Goal: Transaction & Acquisition: Purchase product/service

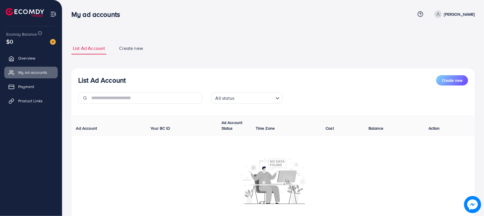
click at [40, 60] on link "Overview" at bounding box center [30, 57] width 53 height 11
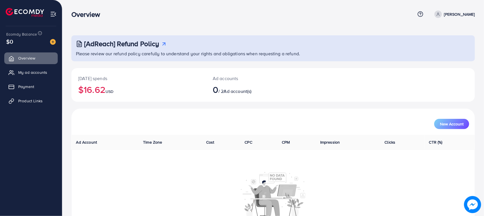
drag, startPoint x: 234, startPoint y: 28, endPoint x: 325, endPoint y: 51, distance: 93.4
click at [325, 53] on p "Please review our refund policy carefully to understand your rights and obligat…" at bounding box center [274, 53] width 396 height 7
drag, startPoint x: 23, startPoint y: 19, endPoint x: 351, endPoint y: 91, distance: 335.9
click at [351, 91] on div "[DATE] spends $16.62 USD Ad accounts 0 / 2 Ad account(s)" at bounding box center [273, 85] width 404 height 34
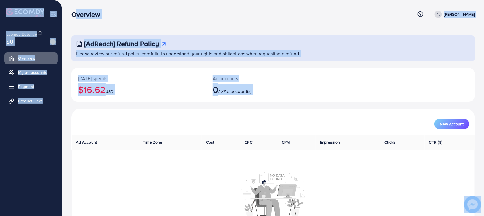
drag, startPoint x: 351, startPoint y: 91, endPoint x: 74, endPoint y: 9, distance: 289.2
click at [74, 9] on div "Overview Help Center Contact Support Term and policy About Us [PERSON_NAME] Pro…" at bounding box center [242, 124] width 484 height 248
click at [74, 9] on div "Overview Help Center Contact Support Term and policy About Us abbas Profile Log…" at bounding box center [273, 14] width 404 height 15
drag, startPoint x: 74, startPoint y: 9, endPoint x: 268, endPoint y: 102, distance: 215.3
click at [268, 102] on div "Overview Help Center Contact Support Term and policy About Us [PERSON_NAME] Pro…" at bounding box center [242, 124] width 484 height 248
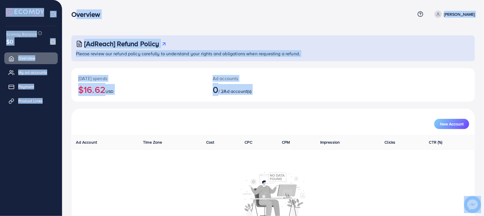
click at [272, 102] on div "[DATE] spends $16.62 USD Ad accounts 0 / 2 Ad account(s)" at bounding box center [273, 88] width 404 height 40
drag, startPoint x: 272, startPoint y: 102, endPoint x: 0, endPoint y: 17, distance: 285.2
click at [0, 17] on div "Overview Help Center Contact Support Term and policy About Us [PERSON_NAME] Pro…" at bounding box center [242, 124] width 484 height 248
click at [0, 17] on div at bounding box center [31, 10] width 62 height 20
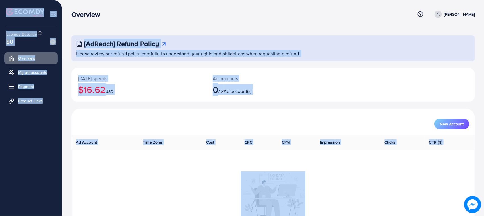
drag, startPoint x: 0, startPoint y: 17, endPoint x: 386, endPoint y: 175, distance: 417.2
click at [407, 205] on div "Overview Help Center Contact Support Term and policy About Us [PERSON_NAME] Pro…" at bounding box center [242, 124] width 484 height 248
click at [334, 127] on div "New Account" at bounding box center [273, 124] width 392 height 10
drag, startPoint x: 0, startPoint y: 13, endPoint x: 395, endPoint y: 224, distance: 448.3
click at [395, 215] on html "Overview Help Center Contact Support Term and policy About Us [PERSON_NAME] Pro…" at bounding box center [242, 108] width 484 height 216
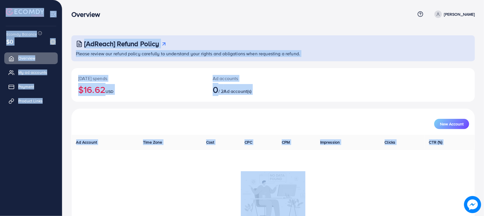
drag, startPoint x: 369, startPoint y: 117, endPoint x: 203, endPoint y: 86, distance: 168.7
click at [368, 117] on div "New Account" at bounding box center [273, 121] width 401 height 15
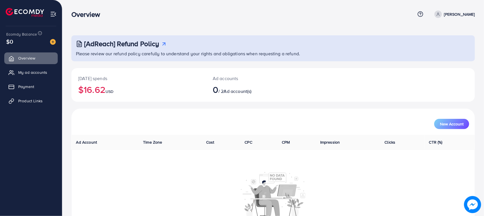
click at [201, 6] on nav "Overview Help Center Contact Support Term and policy About Us abbas Profile Log…" at bounding box center [273, 14] width 404 height 20
click at [34, 67] on link "My ad accounts" at bounding box center [30, 72] width 53 height 11
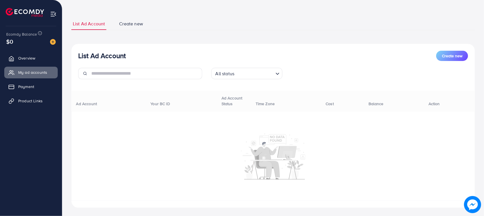
scroll to position [32, 0]
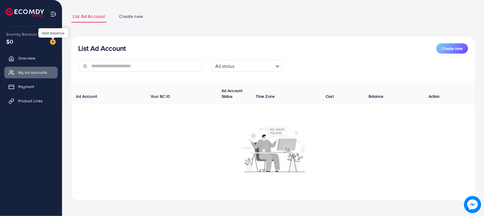
click at [52, 42] on img at bounding box center [53, 42] width 6 height 6
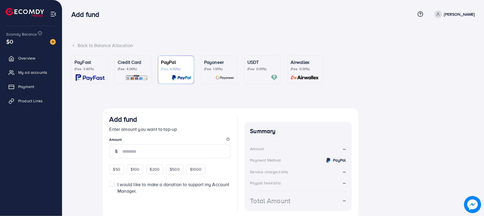
click at [149, 64] on link "Credit Card (Fee: 4.00%)" at bounding box center [133, 69] width 36 height 28
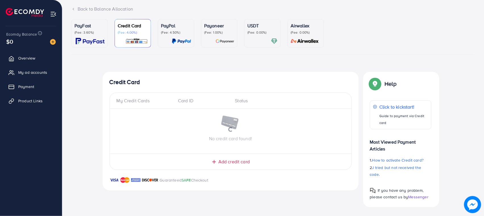
scroll to position [236, 0]
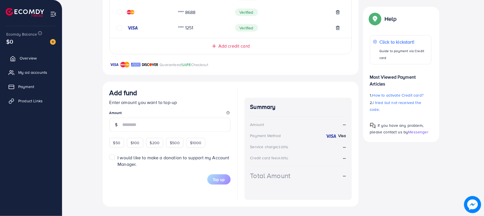
click at [21, 62] on link "Overview" at bounding box center [30, 57] width 53 height 11
